Goal: Task Accomplishment & Management: Complete application form

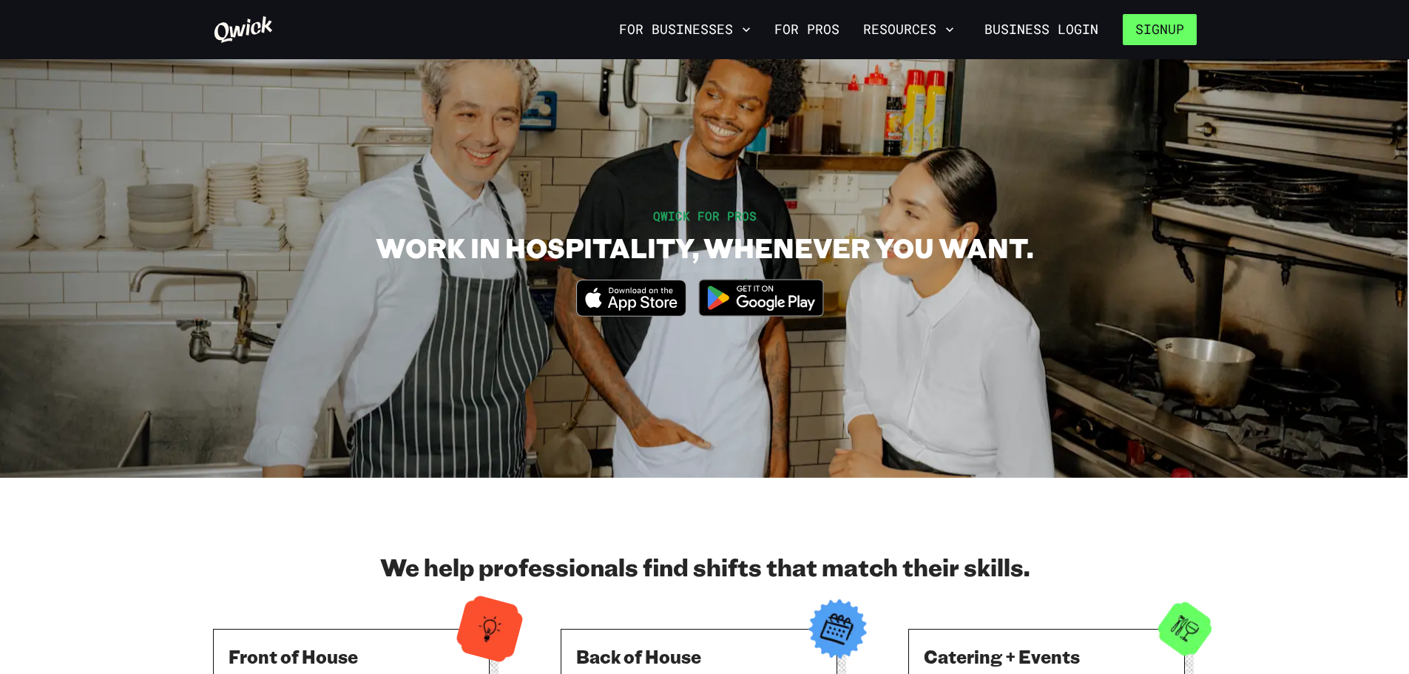
click at [1158, 29] on button "Signup" at bounding box center [1160, 29] width 74 height 31
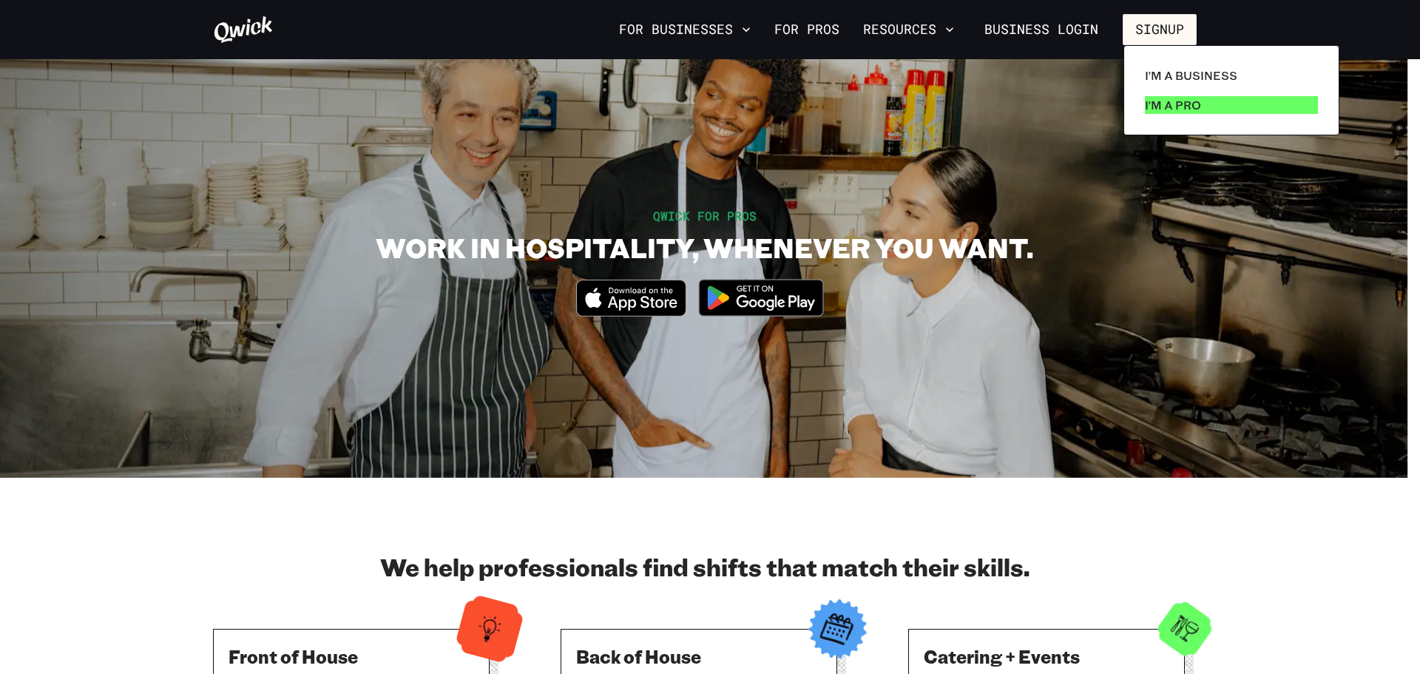
click at [1183, 101] on p "I'm a Pro" at bounding box center [1173, 105] width 56 height 18
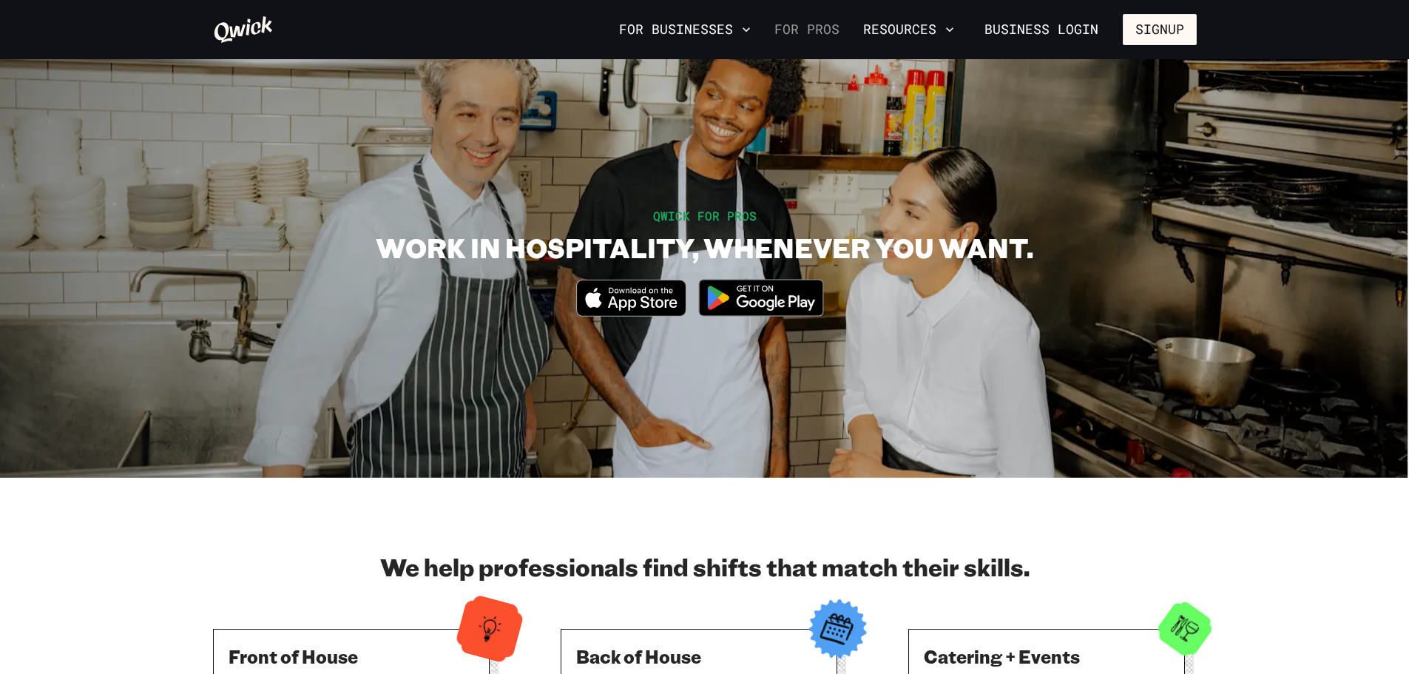
click at [816, 26] on link "For Pros" at bounding box center [807, 29] width 77 height 25
click at [809, 33] on link "For Pros" at bounding box center [807, 29] width 77 height 25
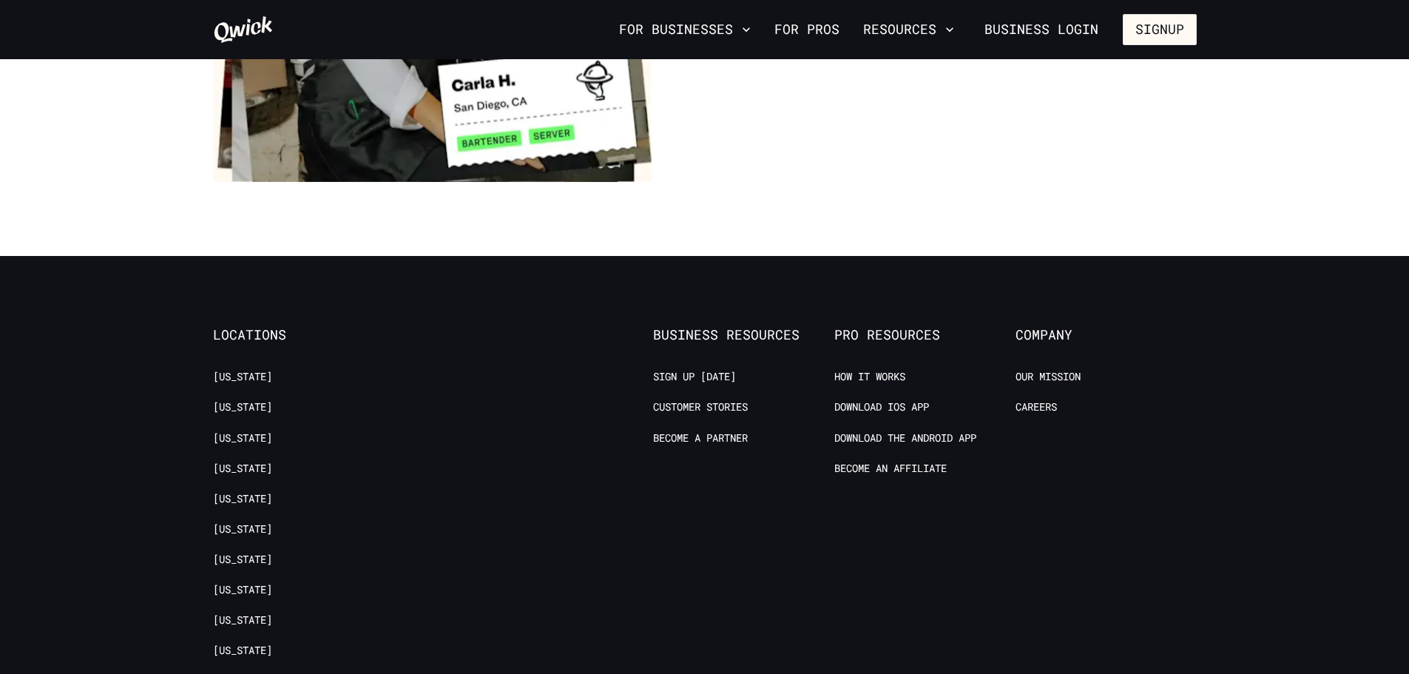
scroll to position [2807, 0]
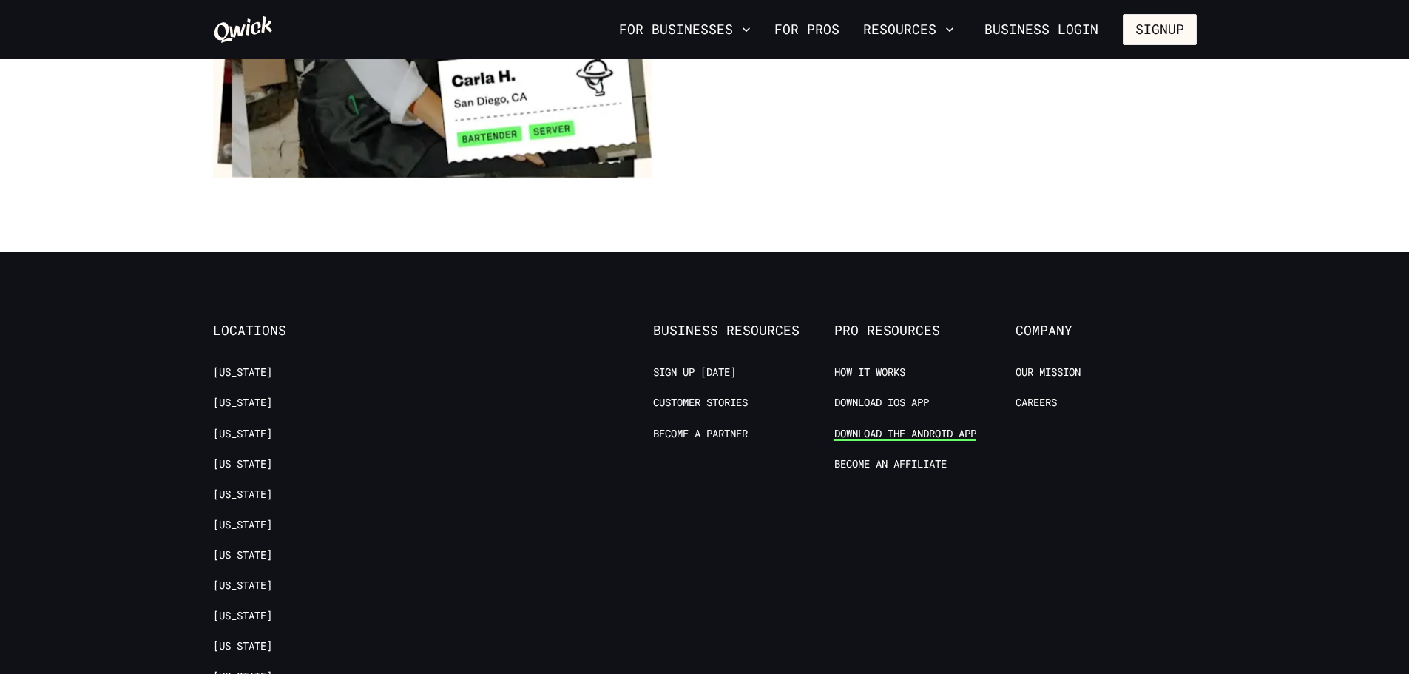
click at [915, 427] on link "Download the Android App" at bounding box center [905, 434] width 142 height 14
click at [803, 35] on link "For Pros" at bounding box center [807, 29] width 77 height 25
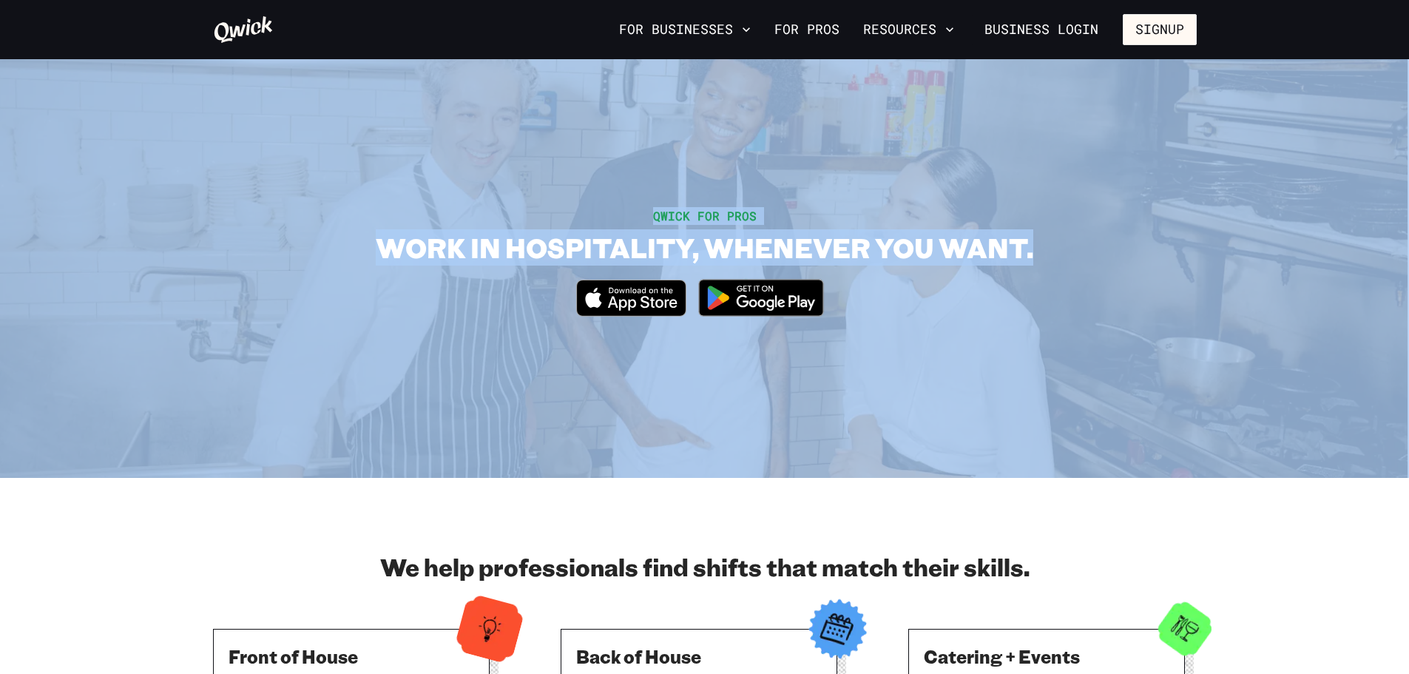
drag, startPoint x: 1399, startPoint y: 50, endPoint x: 1399, endPoint y: 112, distance: 62.1
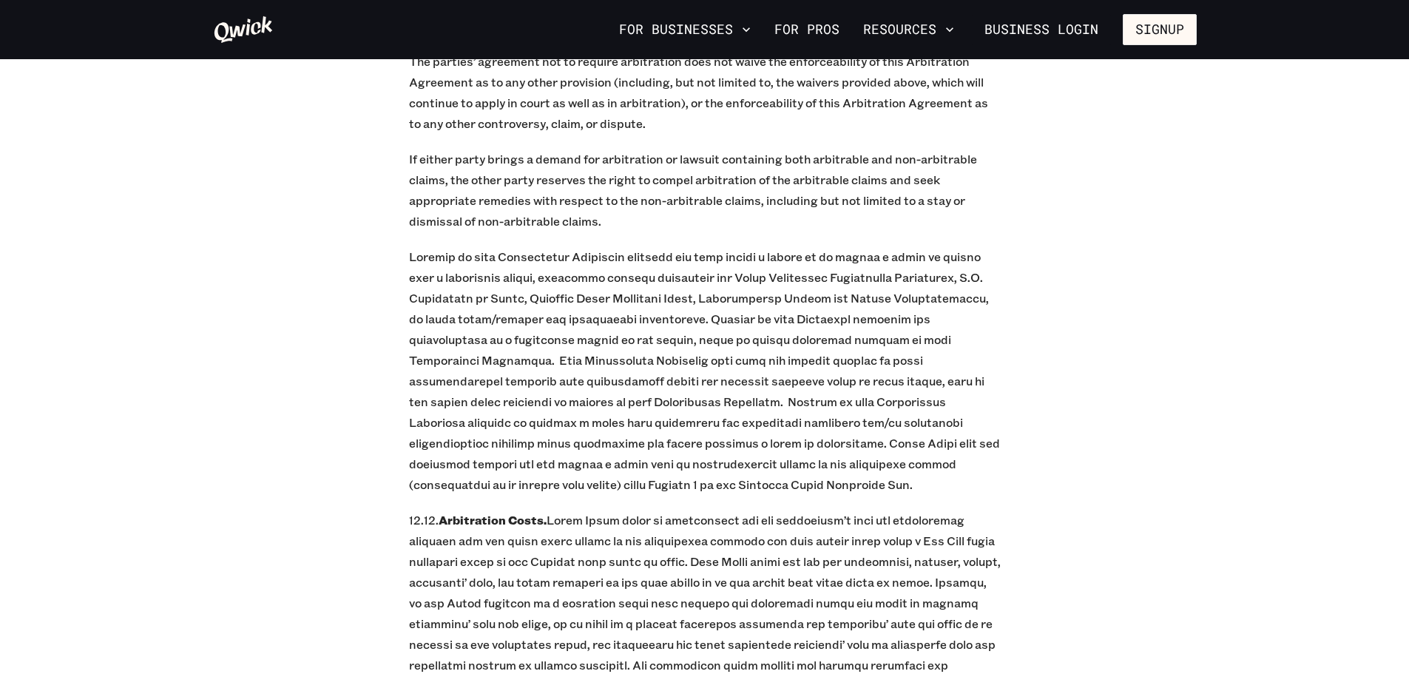
scroll to position [6711, 0]
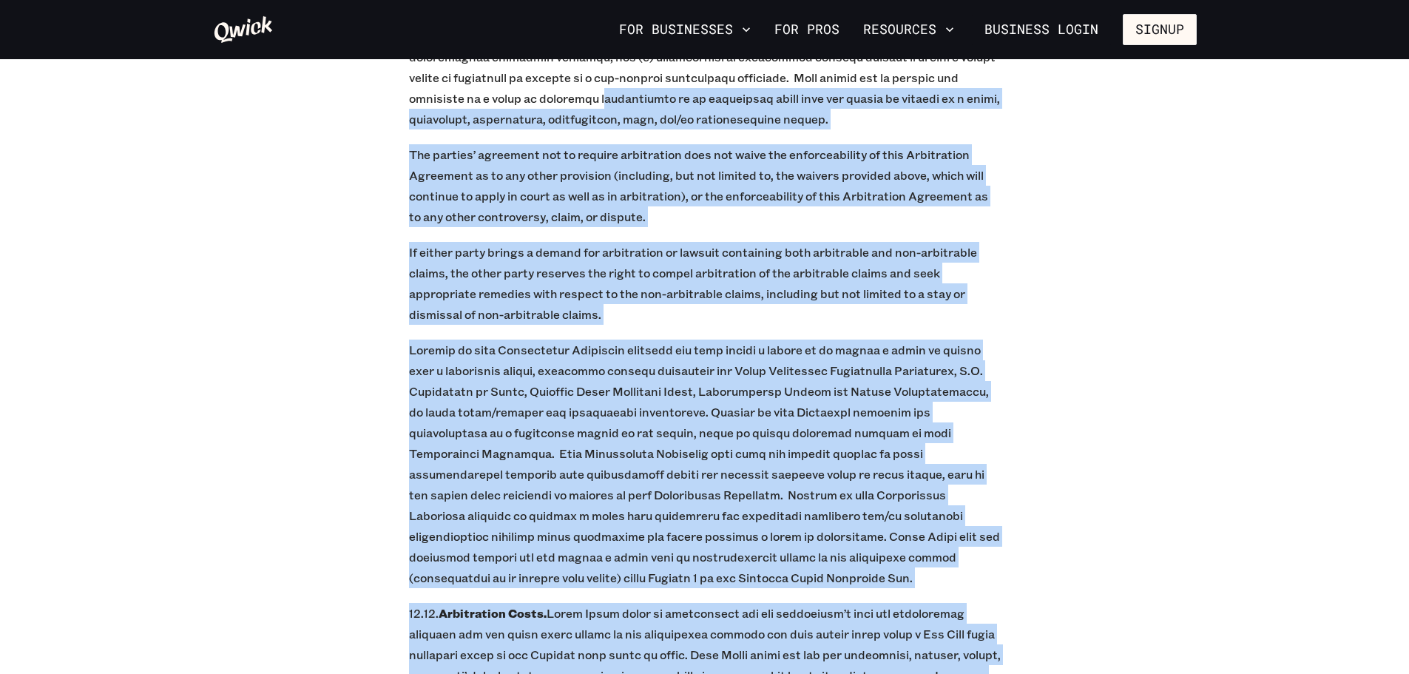
drag, startPoint x: 411, startPoint y: 200, endPoint x: 36, endPoint y: -90, distance: 474.2
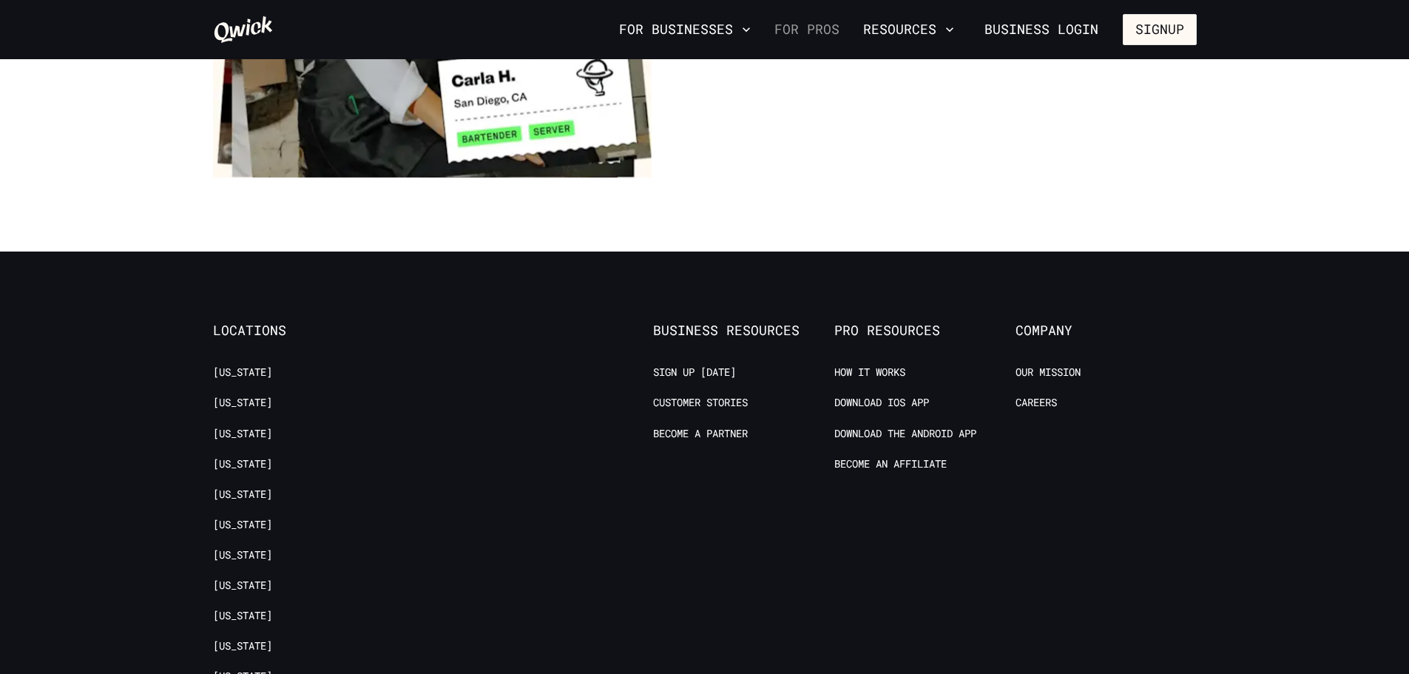
click at [809, 31] on link "For Pros" at bounding box center [807, 29] width 77 height 25
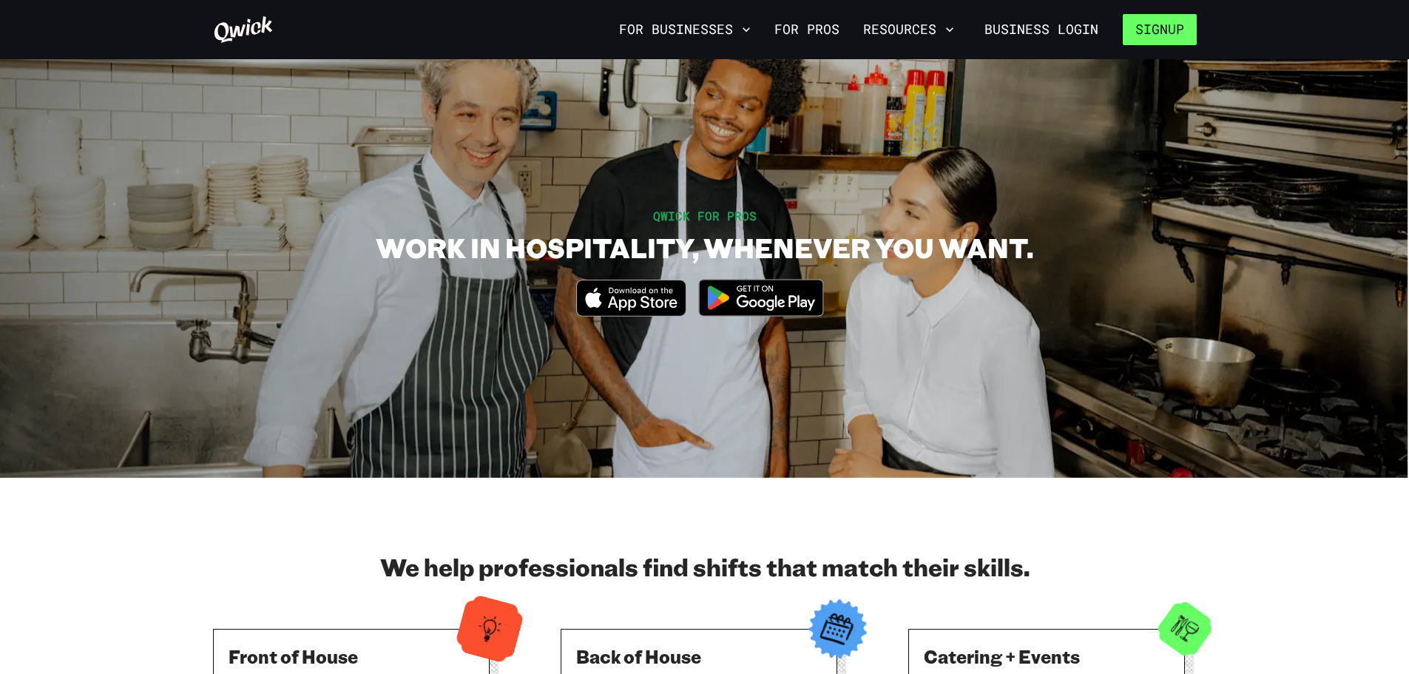
click at [1152, 30] on button "Signup" at bounding box center [1160, 29] width 74 height 31
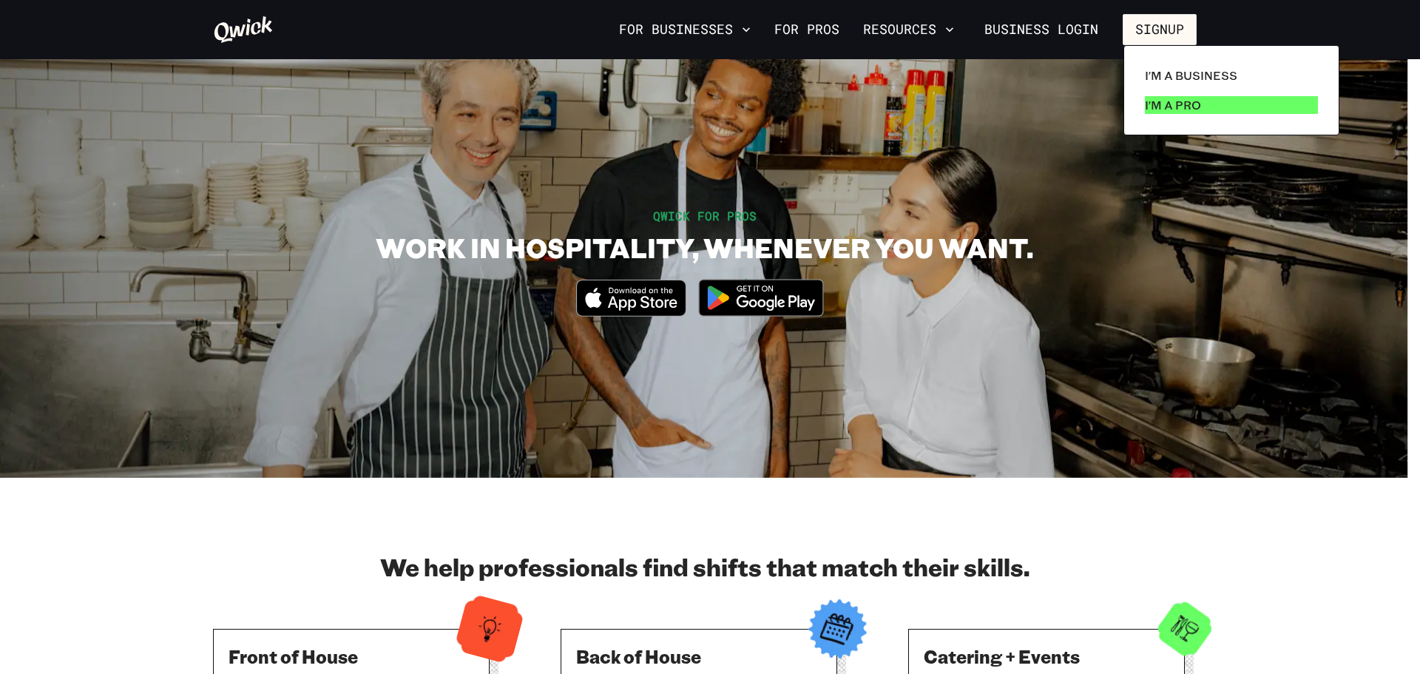
click at [1163, 107] on p "I'm a Pro" at bounding box center [1173, 105] width 56 height 18
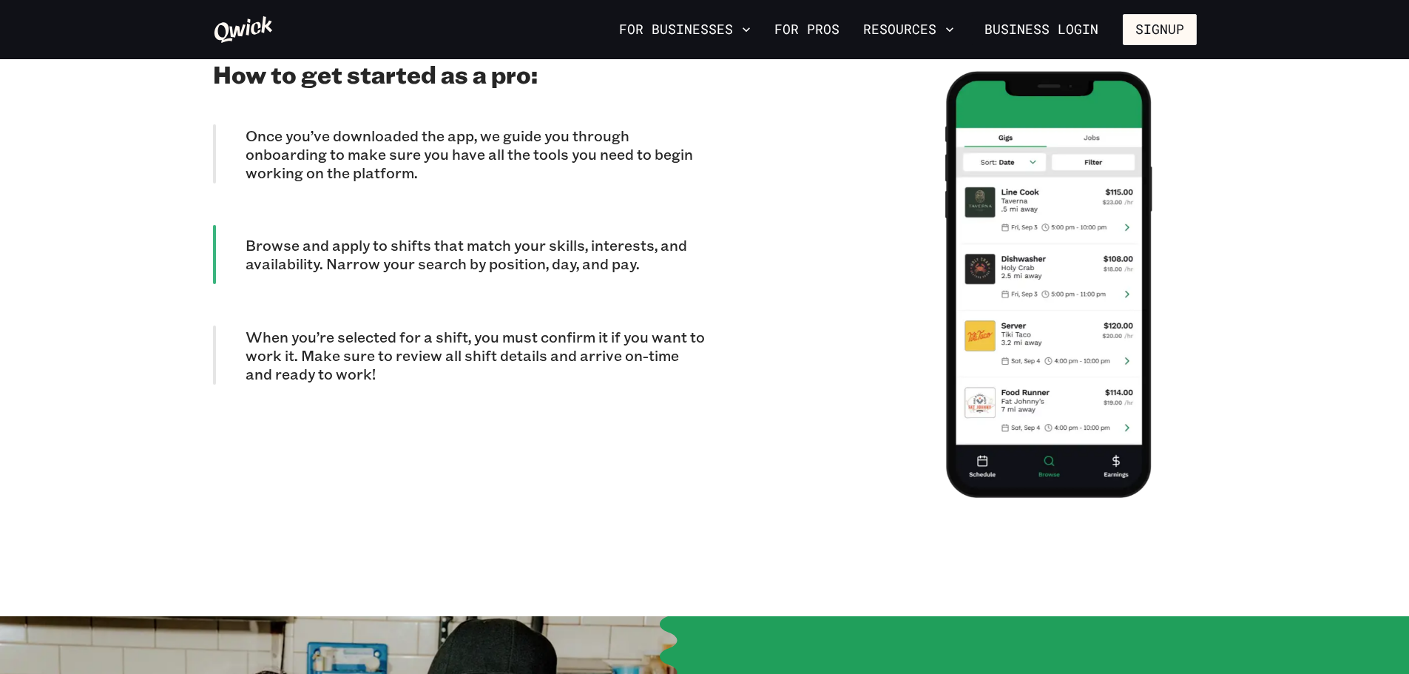
scroll to position [1329, 0]
